Goal: Task Accomplishment & Management: Complete application form

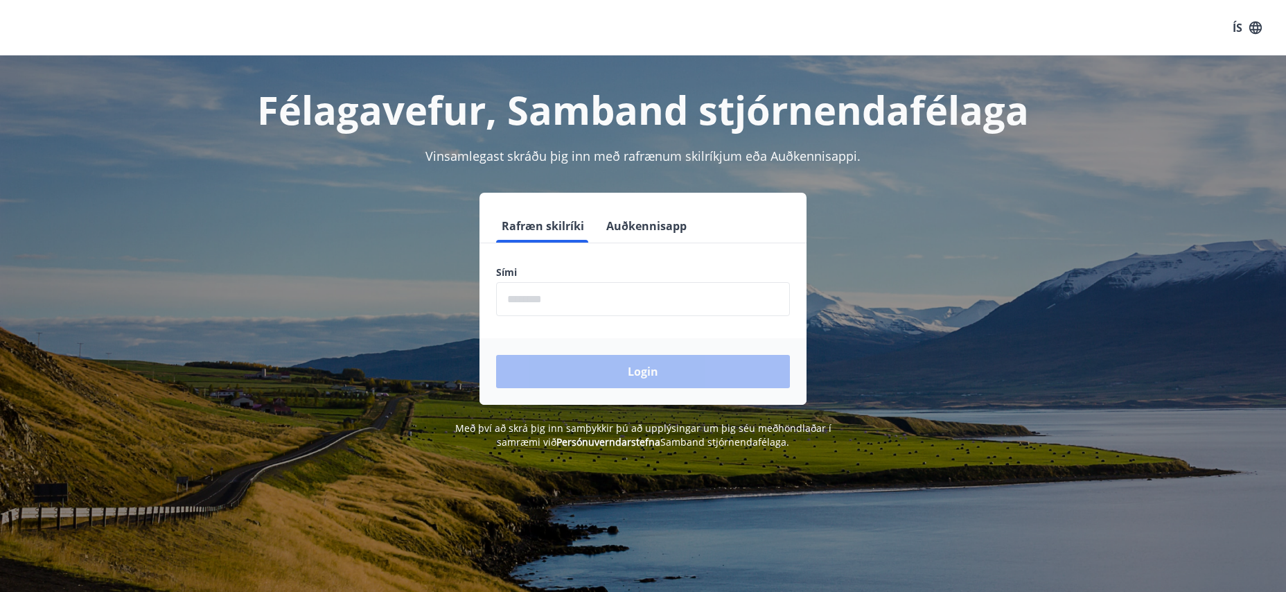
click at [618, 301] on input "phone" at bounding box center [643, 299] width 294 height 34
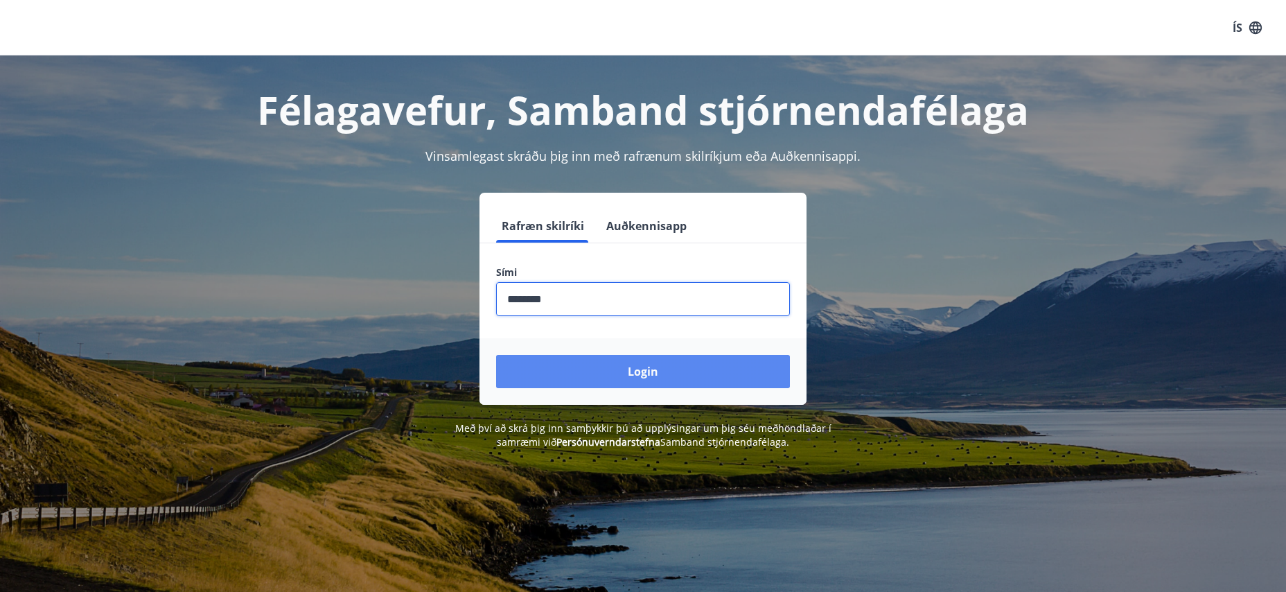
type input "********"
click at [647, 372] on button "Login" at bounding box center [643, 371] width 294 height 33
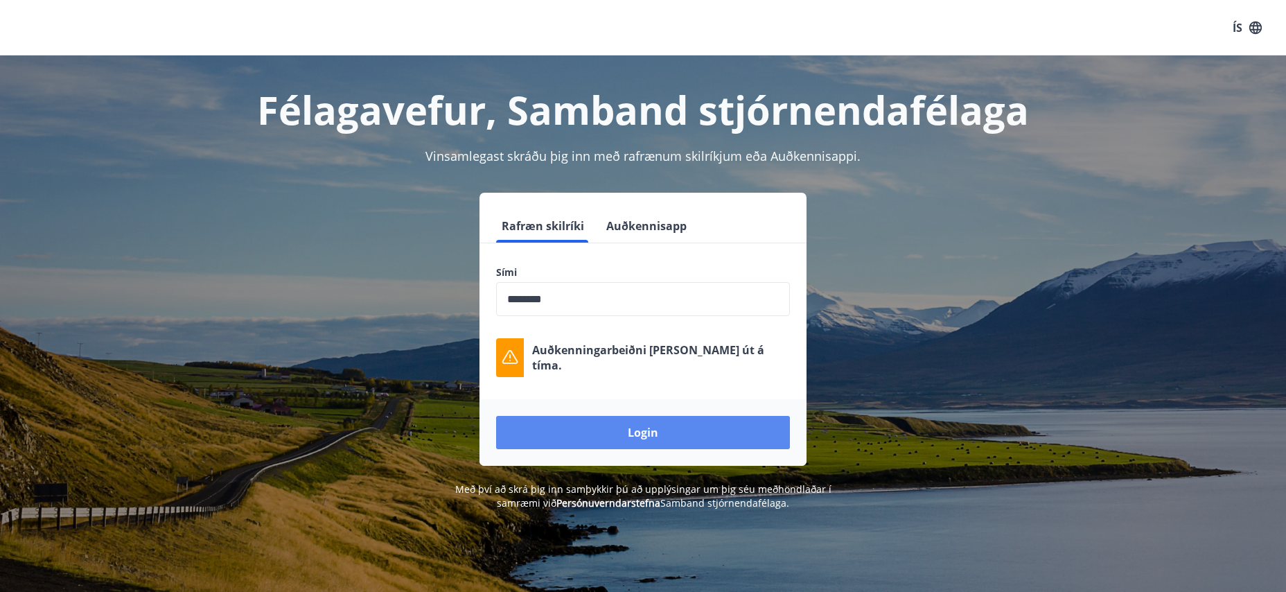
click at [655, 427] on button "Login" at bounding box center [643, 432] width 294 height 33
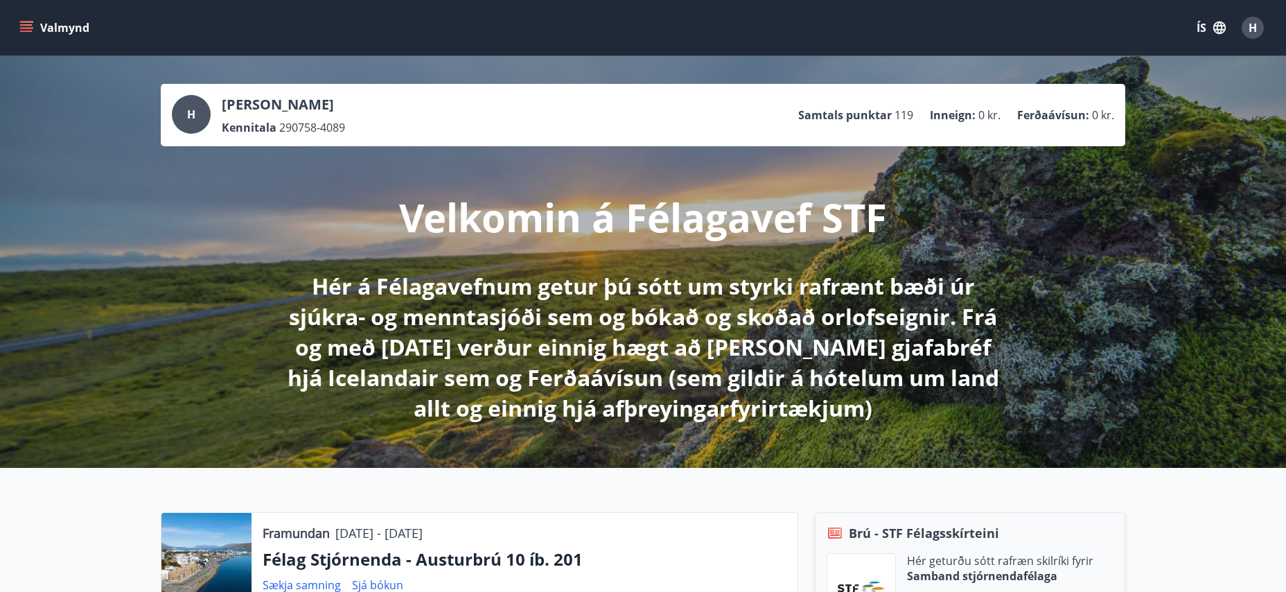
click at [29, 28] on icon "menu" at bounding box center [27, 27] width 15 height 1
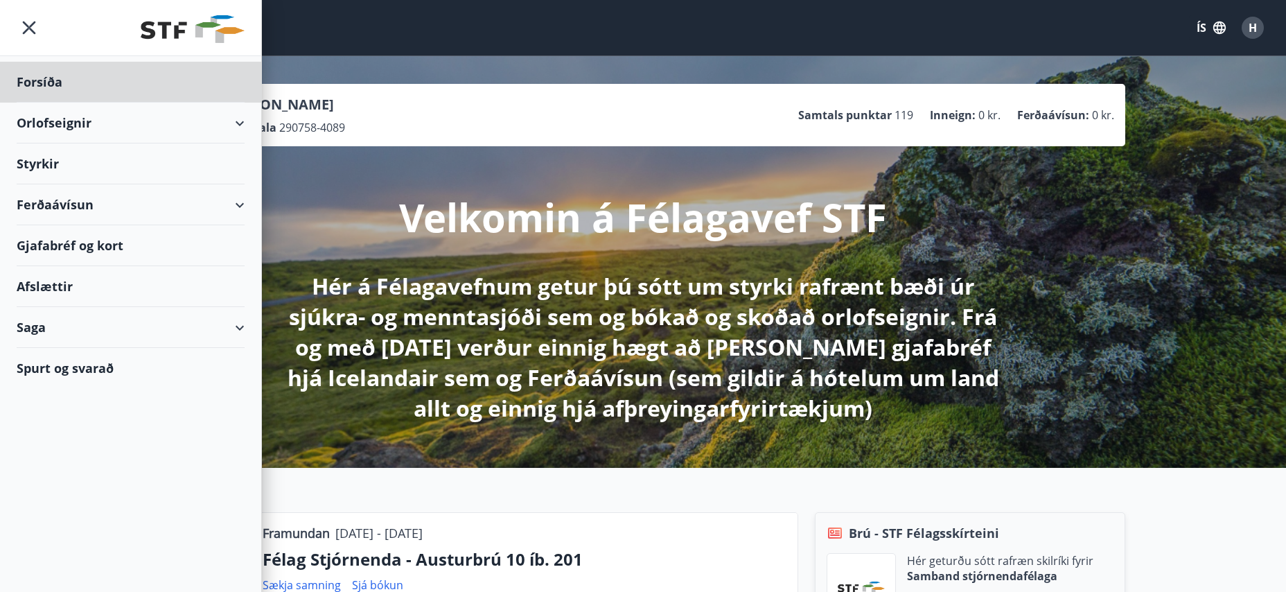
click at [44, 103] on div "Styrkir" at bounding box center [131, 82] width 228 height 41
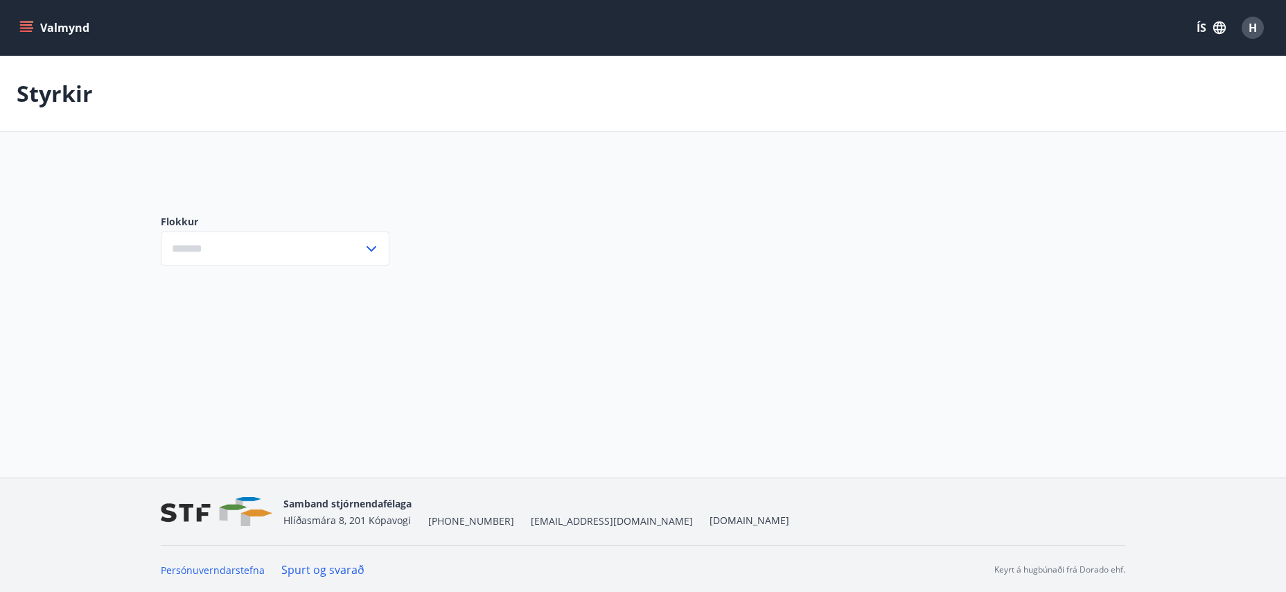
type input "***"
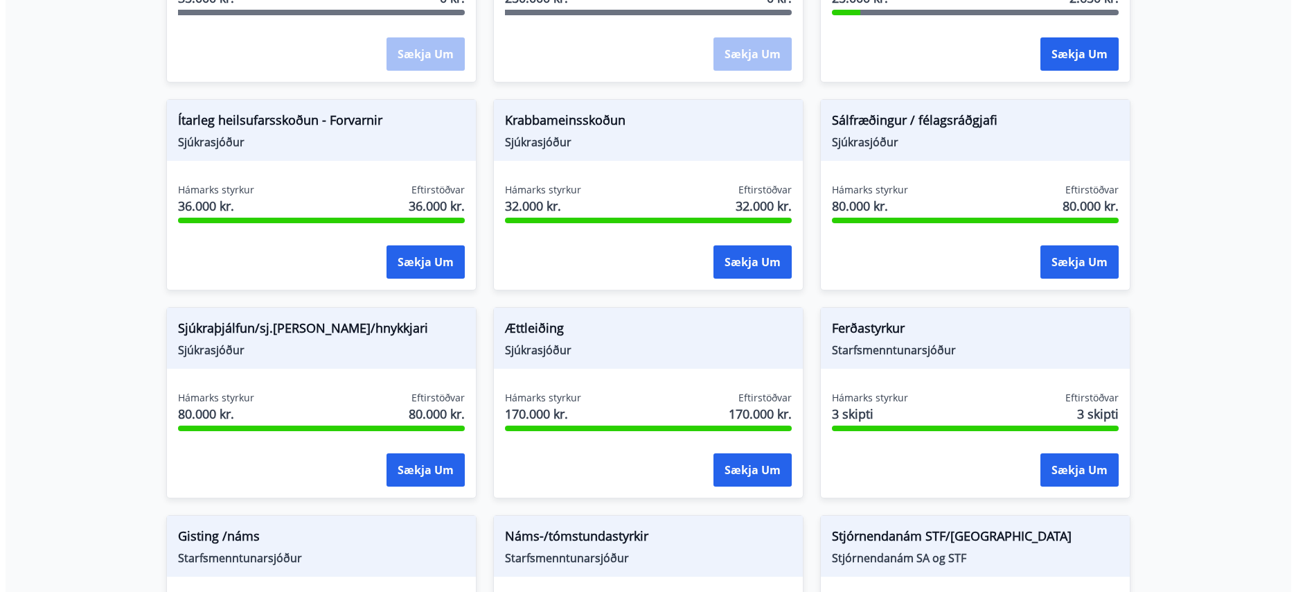
scroll to position [970, 0]
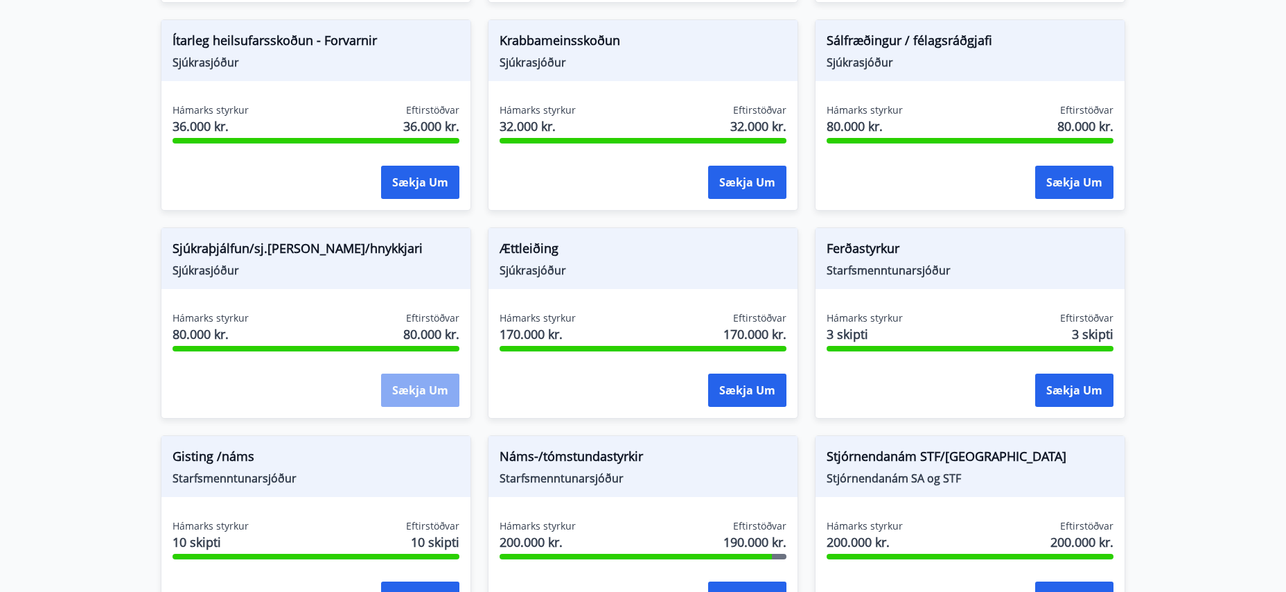
click at [415, 396] on button "Sækja um" at bounding box center [420, 389] width 78 height 33
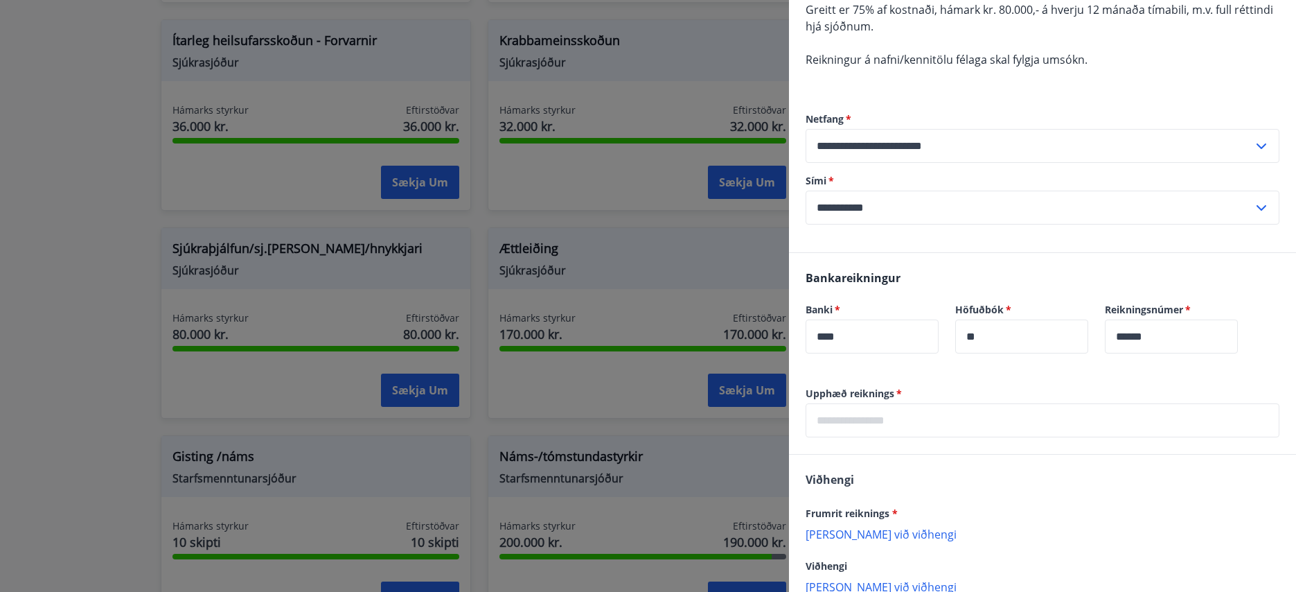
scroll to position [315, 0]
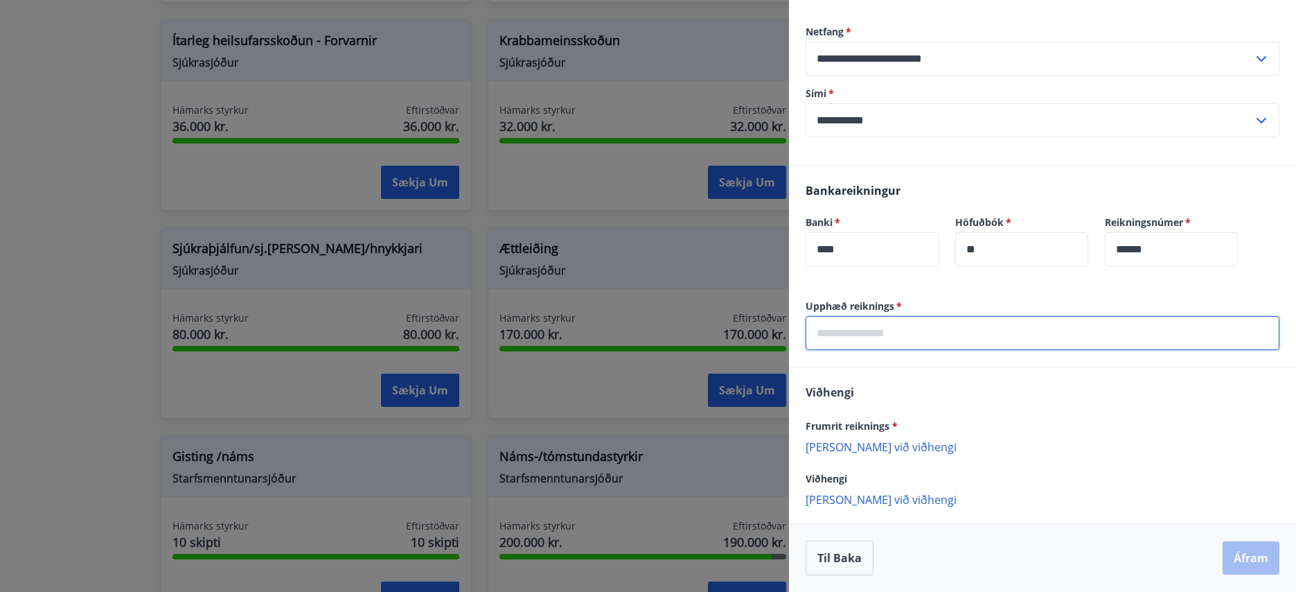
click at [1027, 337] on input "text" at bounding box center [1043, 333] width 474 height 34
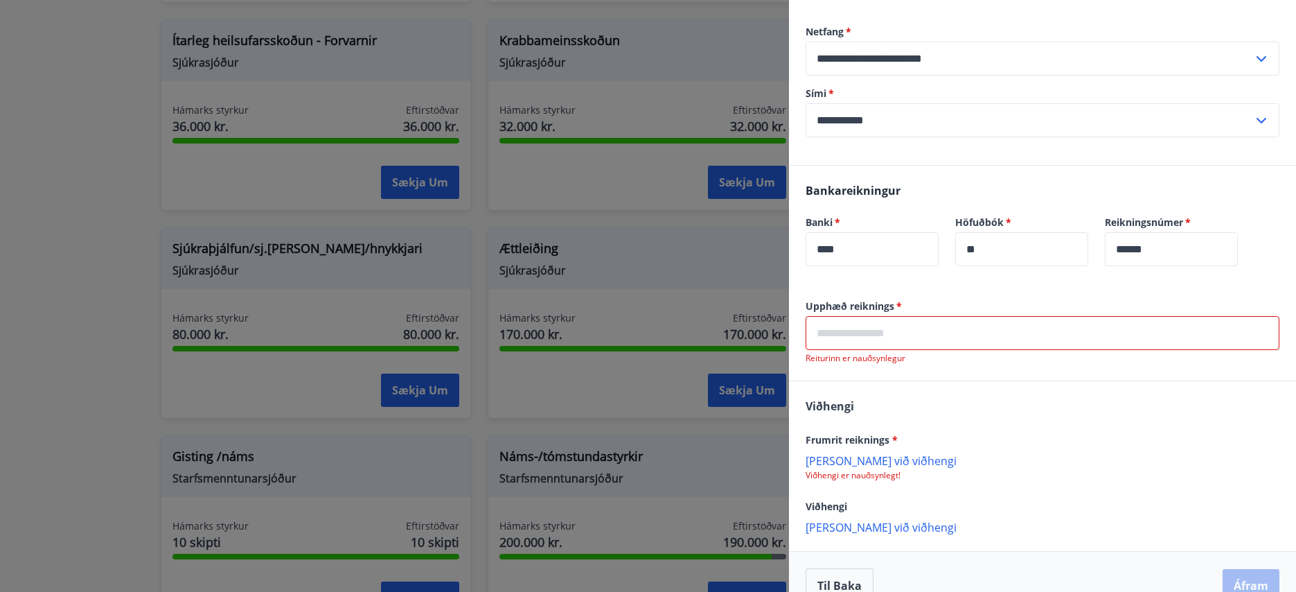
click at [1230, 335] on input "text" at bounding box center [1043, 333] width 474 height 34
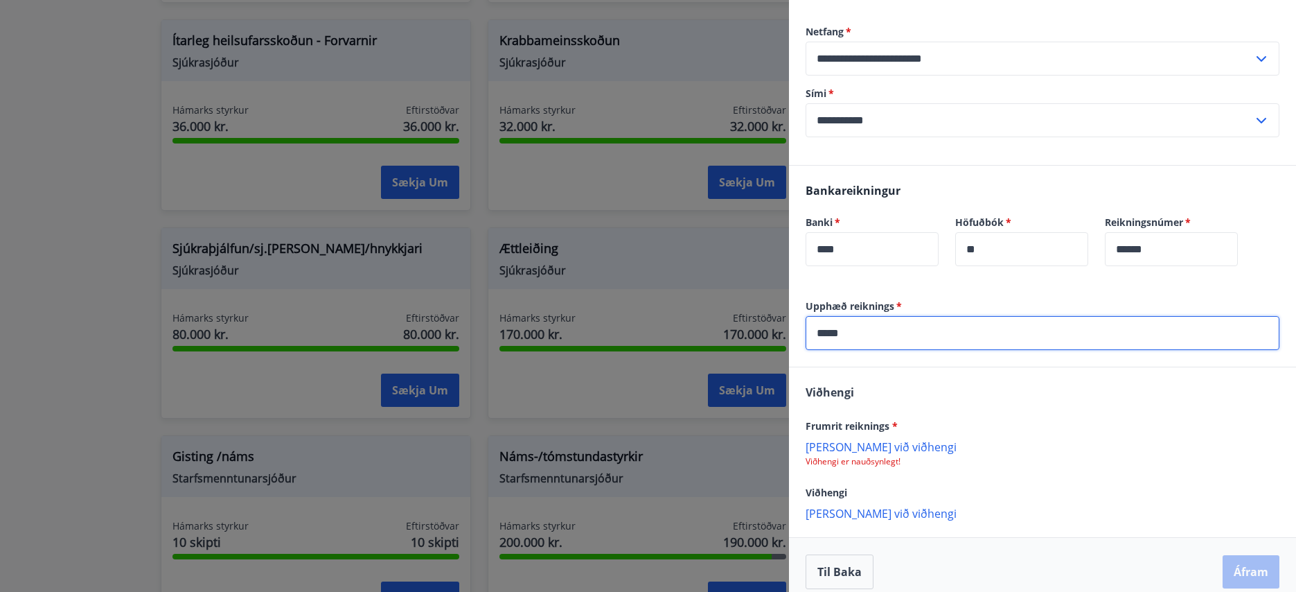
type input "*****"
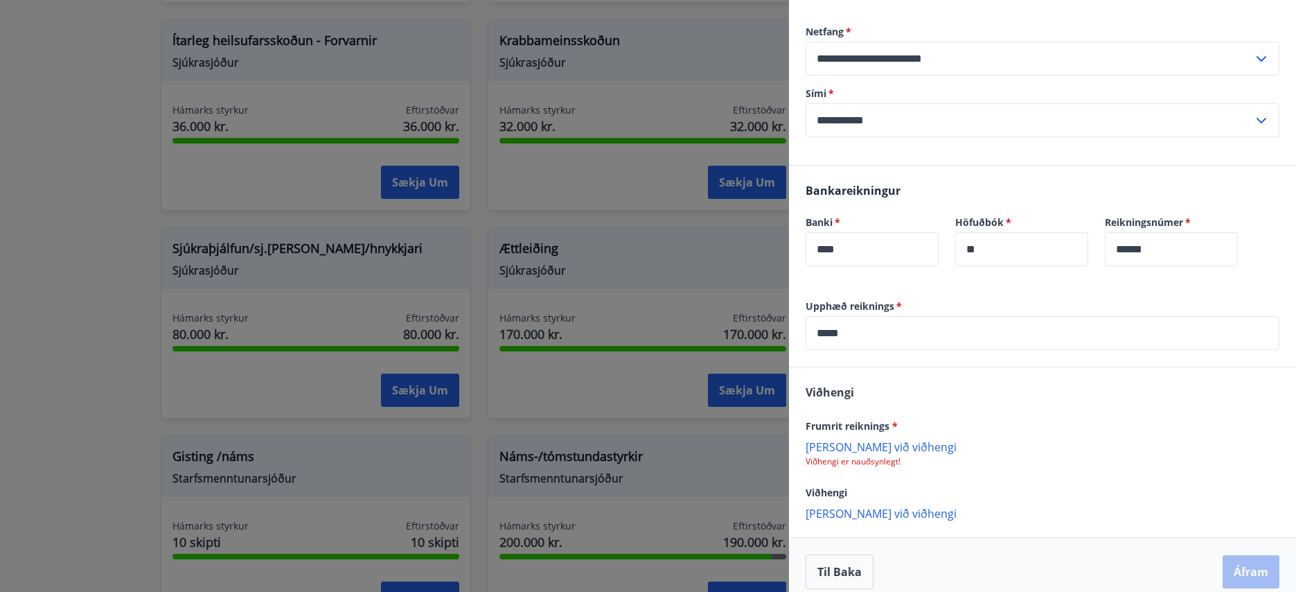
click at [866, 398] on div "Viðhengi Frumrit reiknings * Bæta við viðhengi Viðhengi er nauðsynlegt! Viðheng…" at bounding box center [1042, 451] width 507 height 169
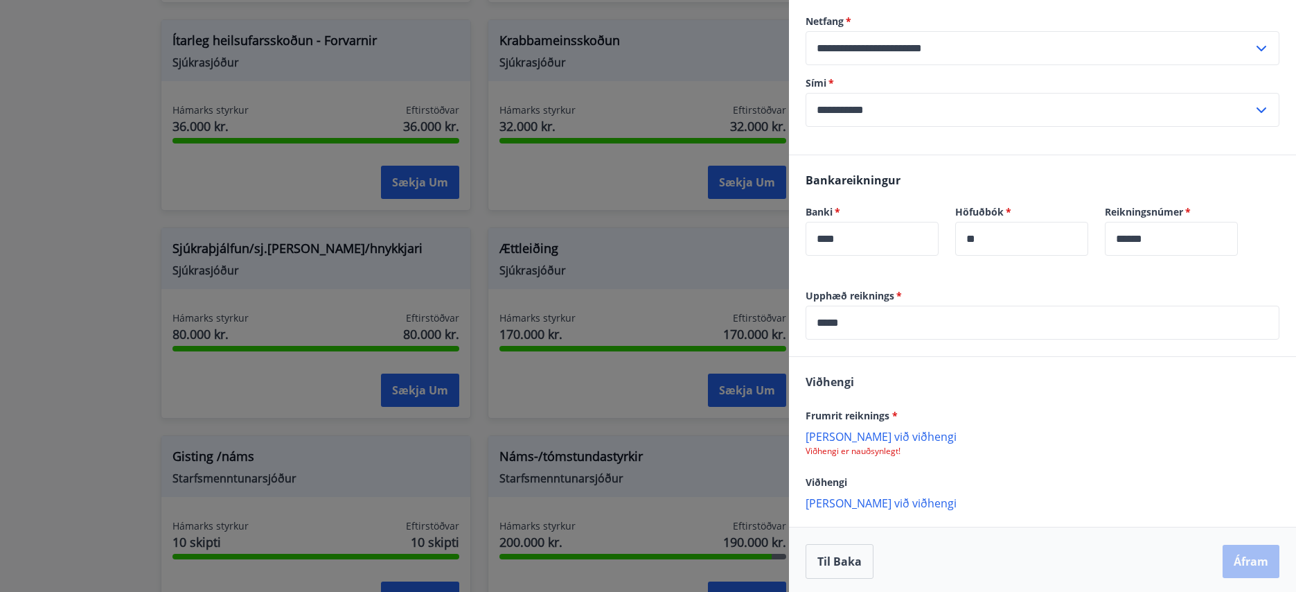
scroll to position [329, 0]
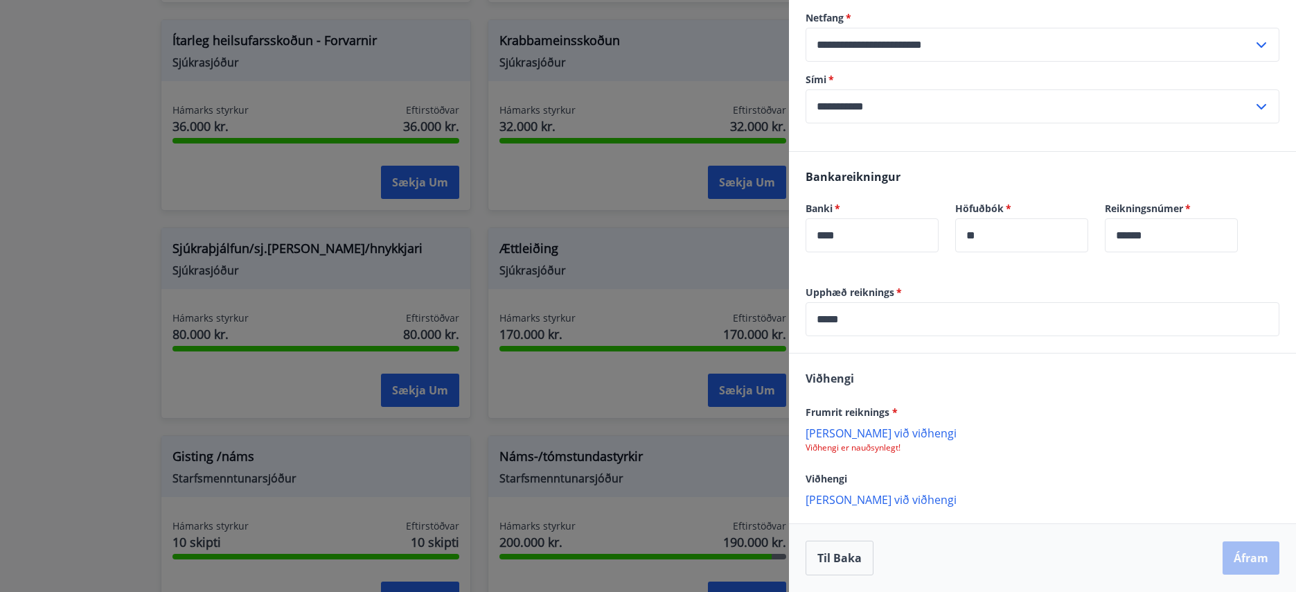
click at [869, 435] on p "Bæta við viðhengi" at bounding box center [1043, 432] width 474 height 14
click at [1232, 551] on button "Áfram" at bounding box center [1251, 557] width 57 height 33
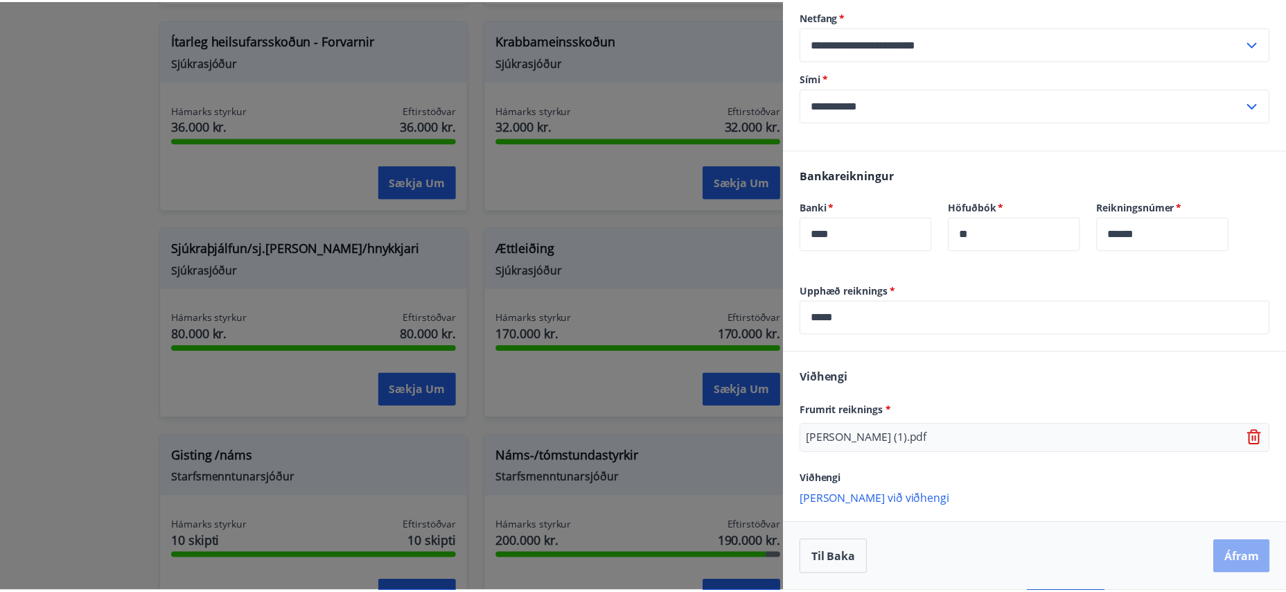
scroll to position [0, 0]
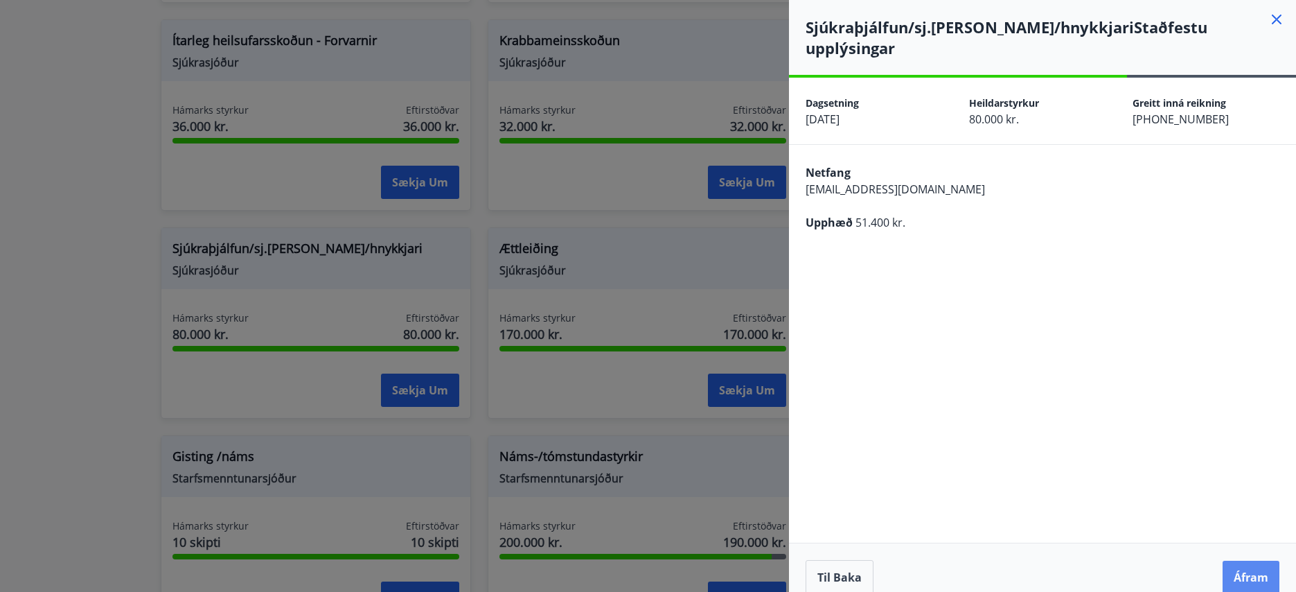
click at [1257, 560] on button "Áfram" at bounding box center [1251, 576] width 57 height 33
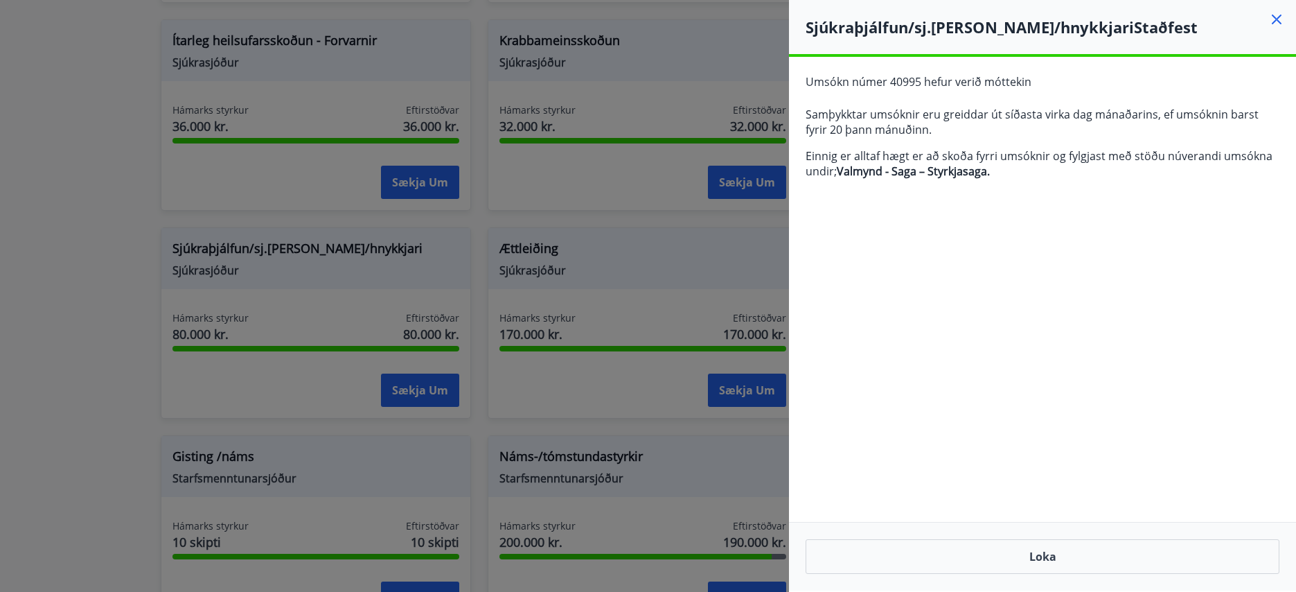
click at [1277, 19] on icon at bounding box center [1277, 20] width 2 height 2
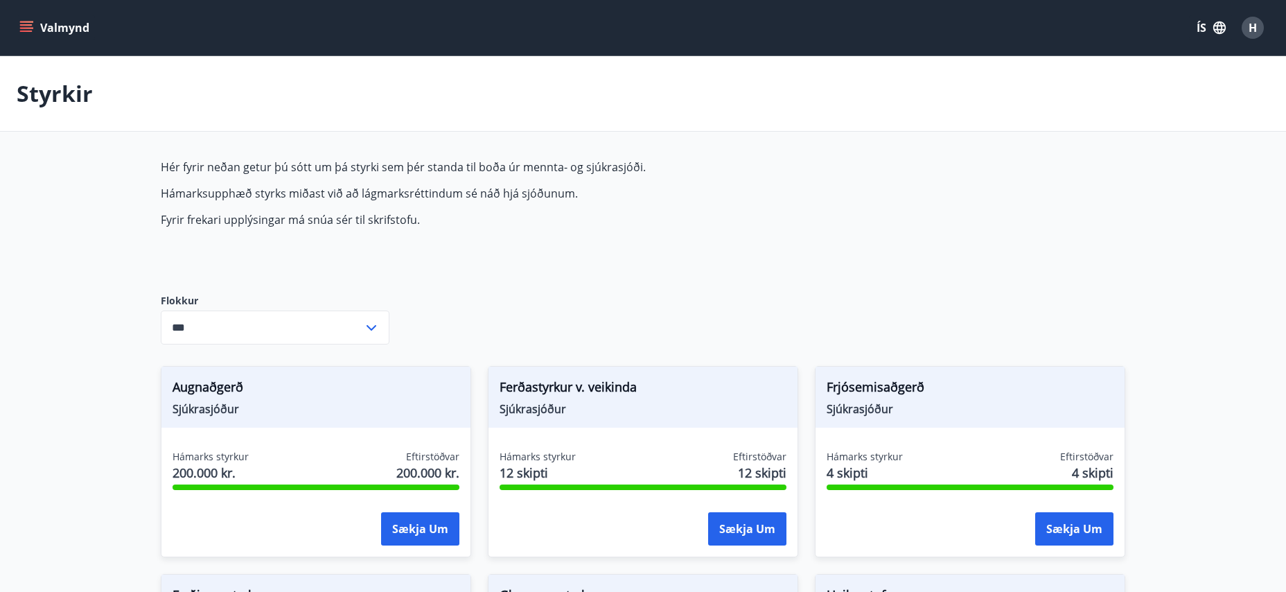
click at [27, 26] on icon "menu" at bounding box center [26, 28] width 14 height 14
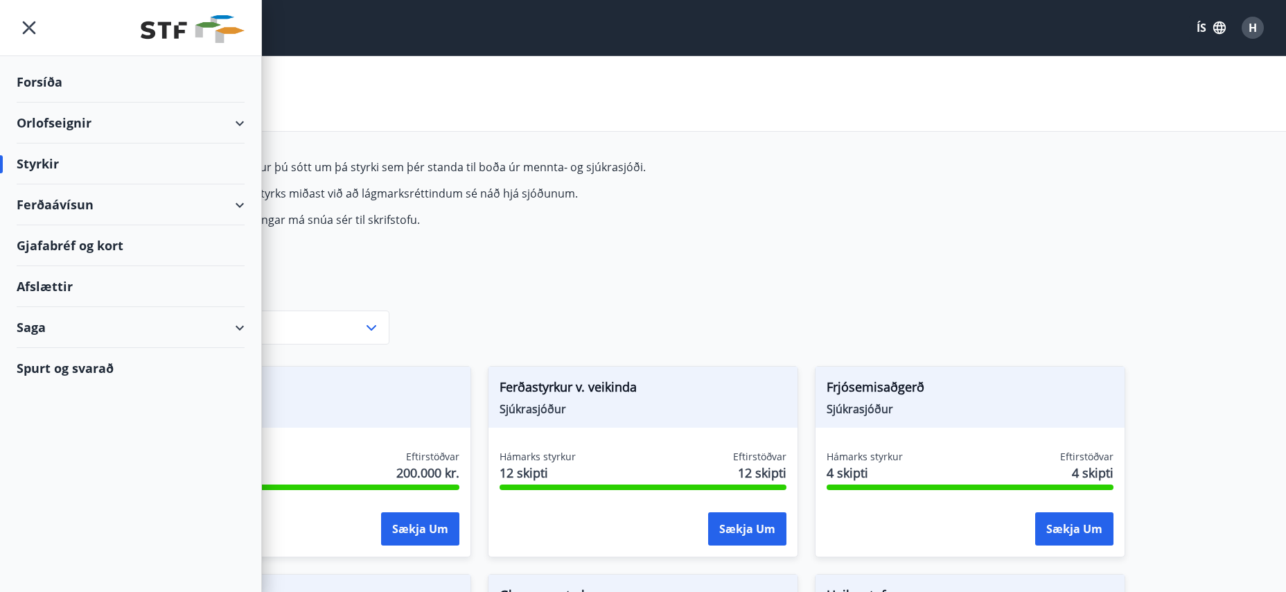
click at [242, 328] on div "Saga" at bounding box center [131, 327] width 228 height 41
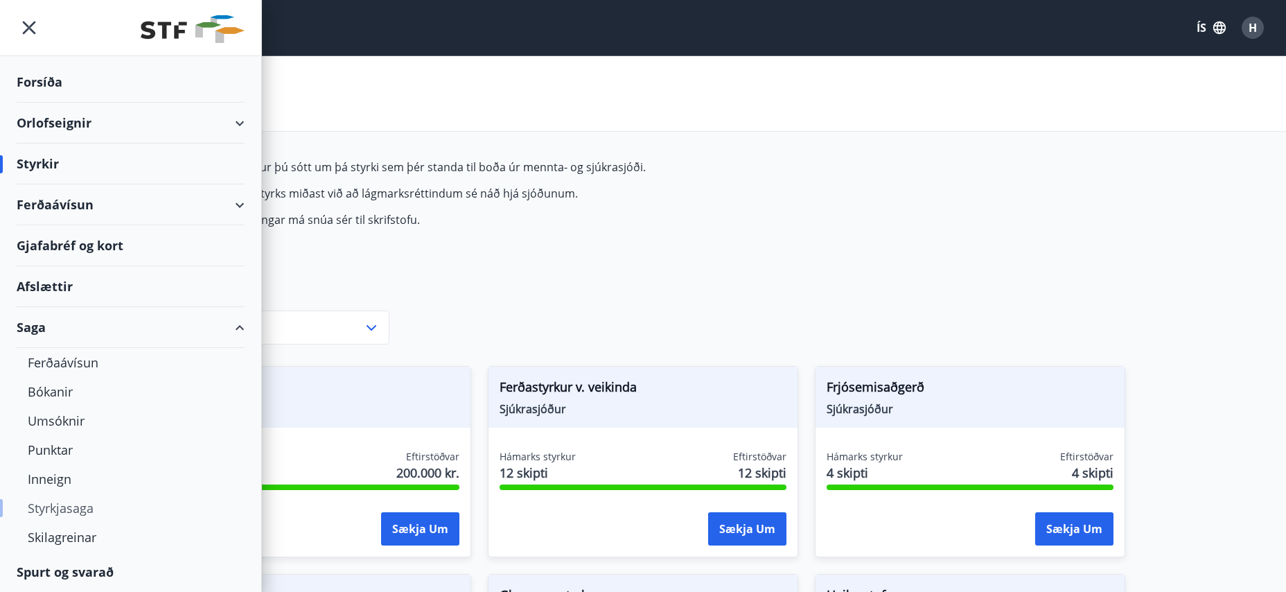
click at [78, 511] on div "Styrkjasaga" at bounding box center [131, 507] width 206 height 29
